Goal: Book appointment/travel/reservation

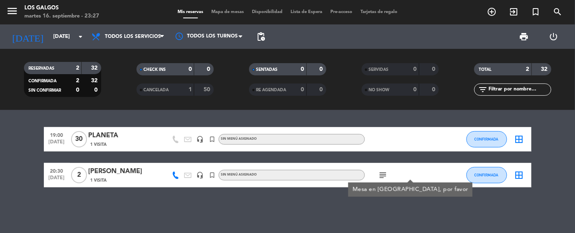
click at [132, 204] on div "19:00 [DATE] PLANETA 1 Visita headset_mic turned_in_not Sin menú asignado CONFI…" at bounding box center [287, 171] width 575 height 123
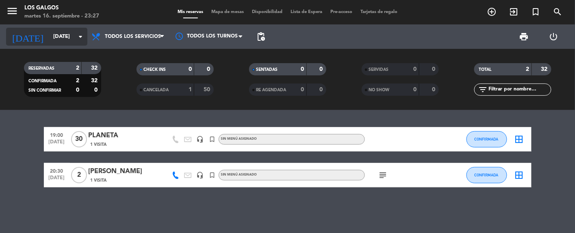
click at [49, 37] on input "[DATE]" at bounding box center [84, 36] width 70 height 15
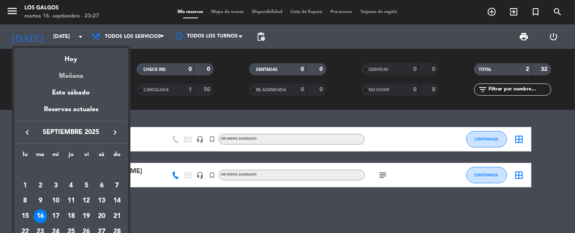
click at [75, 76] on div "Mañana" at bounding box center [71, 73] width 114 height 17
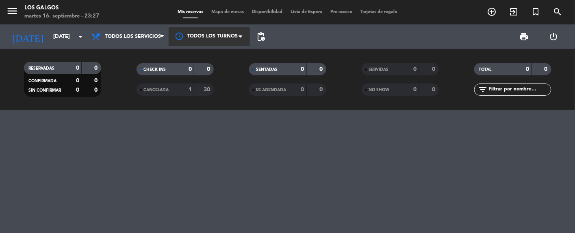
click at [228, 35] on div at bounding box center [209, 36] width 81 height 18
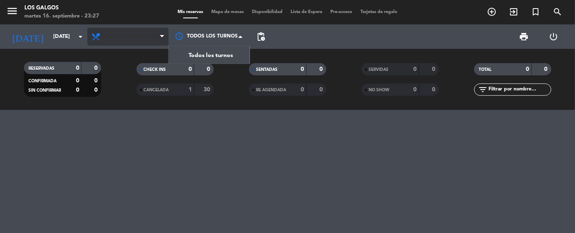
click at [146, 39] on span "Todos los servicios" at bounding box center [133, 37] width 56 height 6
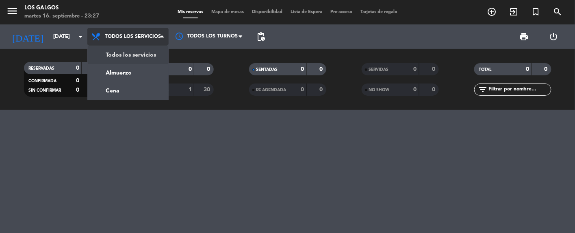
click at [140, 90] on div "menu Los Galgos [DATE] 16. septiembre - 23:27 Mis reservas Mapa de mesas Dispon…" at bounding box center [287, 55] width 575 height 110
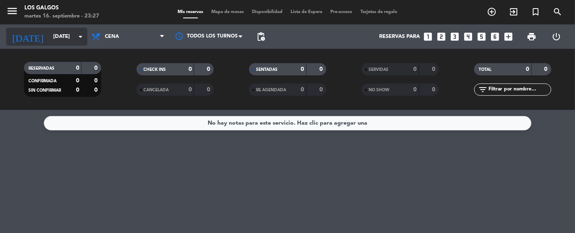
click at [49, 37] on input "[DATE]" at bounding box center [84, 36] width 70 height 15
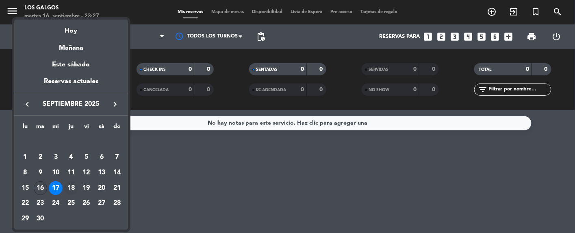
click at [72, 188] on div "18" at bounding box center [71, 188] width 14 height 14
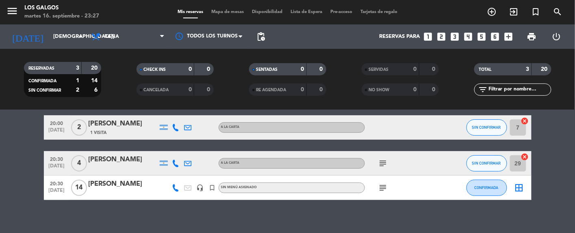
scroll to position [33, 0]
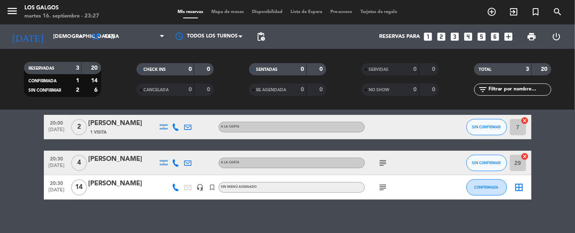
click at [384, 184] on icon "subject" at bounding box center [384, 187] width 10 height 10
click at [381, 163] on icon "subject" at bounding box center [384, 163] width 10 height 10
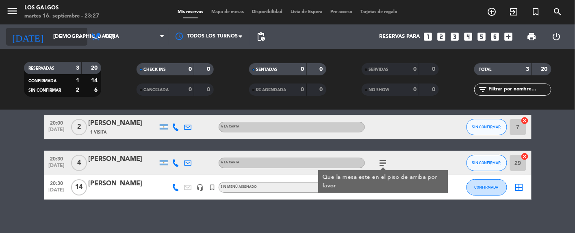
click at [62, 35] on input "[DEMOGRAPHIC_DATA][DATE]" at bounding box center [84, 36] width 70 height 15
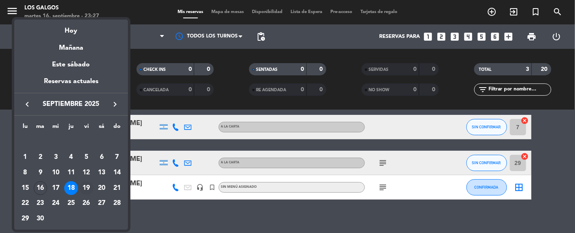
click at [89, 189] on div "19" at bounding box center [87, 188] width 14 height 14
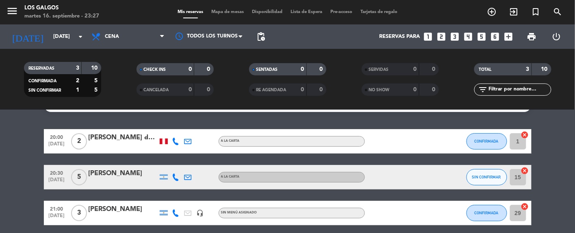
scroll to position [0, 0]
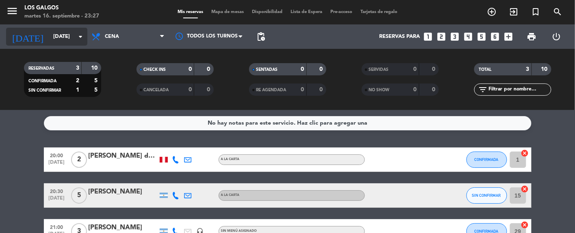
click at [65, 34] on input "[DATE]" at bounding box center [84, 36] width 70 height 15
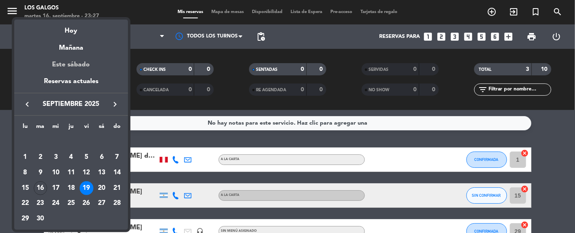
click at [81, 68] on div "Este sábado" at bounding box center [71, 64] width 114 height 23
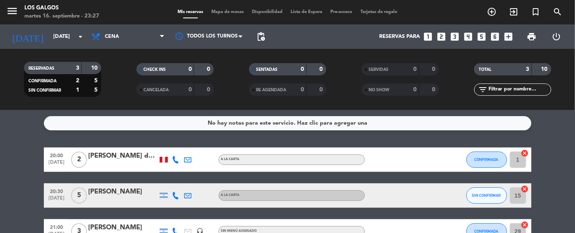
type input "[DATE]"
